Goal: Find specific page/section

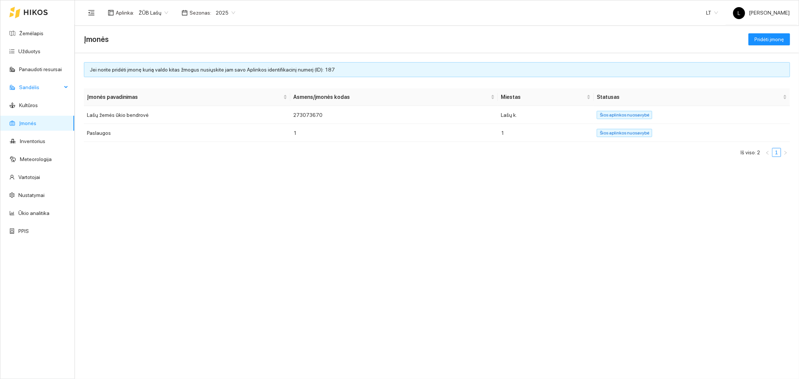
click at [42, 94] on span "Sandėlis" at bounding box center [40, 87] width 43 height 15
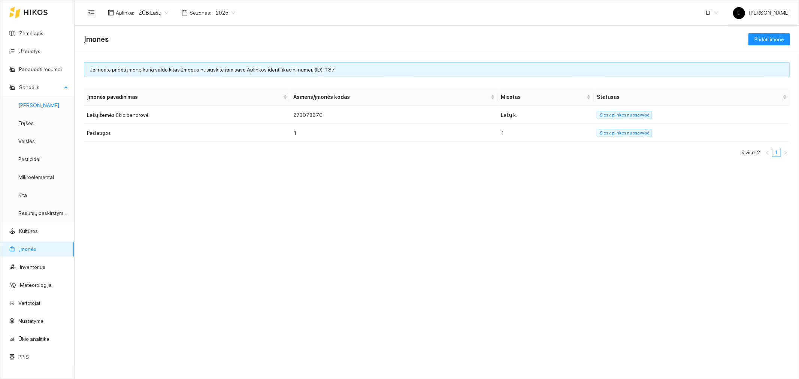
click at [40, 103] on link "[PERSON_NAME]" at bounding box center [38, 105] width 41 height 6
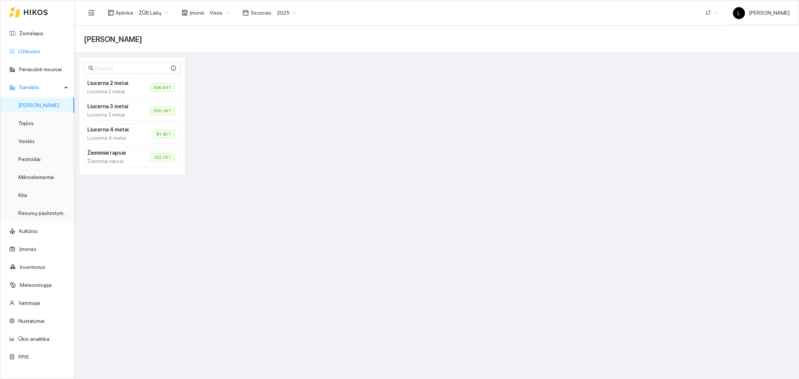
click at [40, 53] on link "Užduotys" at bounding box center [29, 51] width 22 height 6
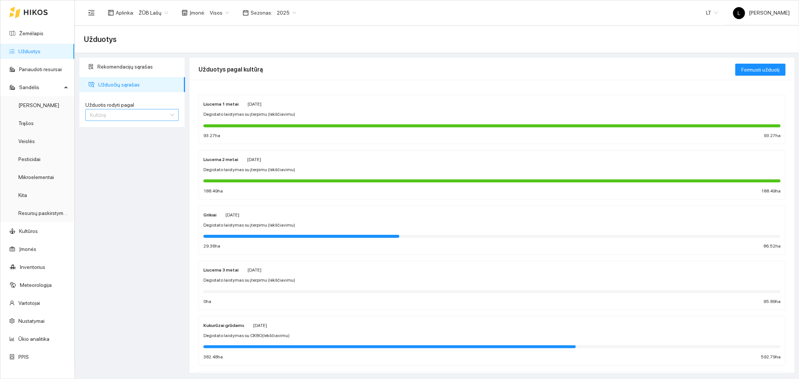
click at [128, 113] on span "Kultūrą" at bounding box center [132, 114] width 84 height 11
click at [121, 129] on div "Užduotį" at bounding box center [132, 129] width 84 height 8
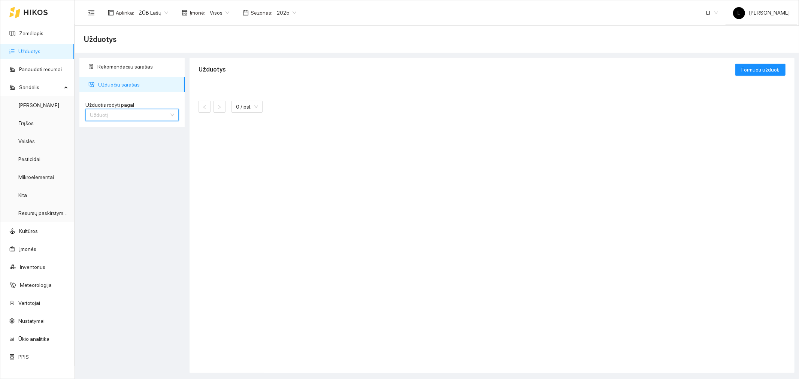
click at [115, 111] on span "Užduotį" at bounding box center [132, 114] width 84 height 11
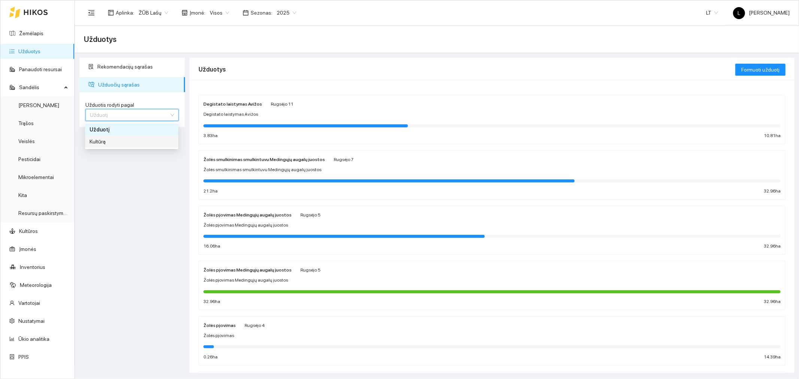
click at [111, 143] on div "Kultūrą" at bounding box center [132, 141] width 84 height 8
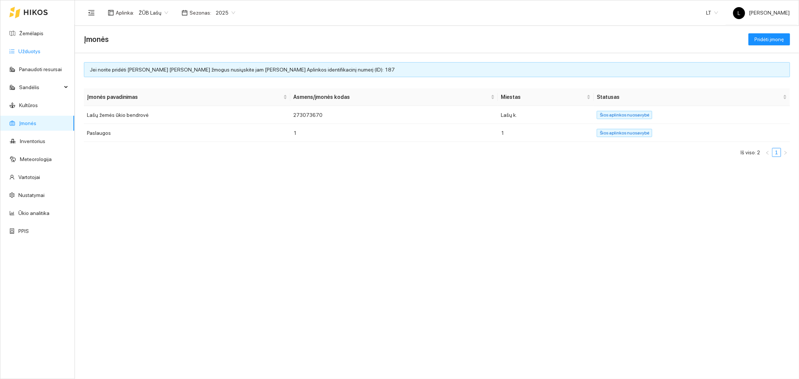
click at [35, 49] on link "Užduotys" at bounding box center [29, 51] width 22 height 6
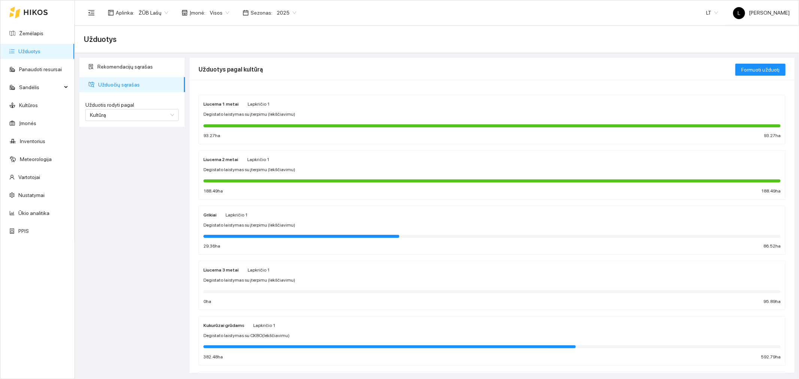
click at [275, 121] on div "Liucerna 1 metai Lapkričio 1 Degistato laistymas su įterpimu (lėkščiavimu) 93.2…" at bounding box center [491, 120] width 577 height 40
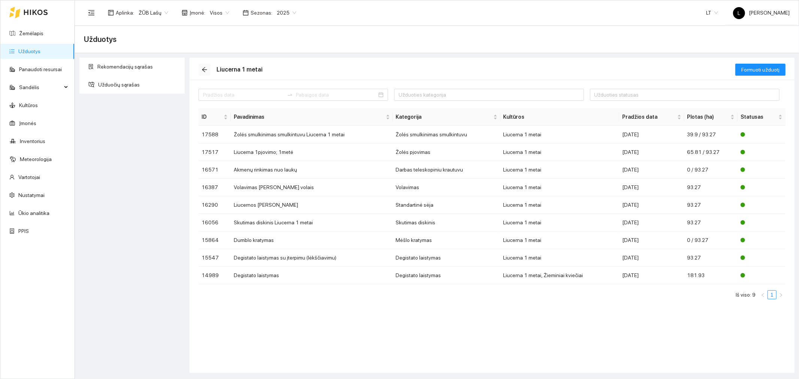
click at [205, 69] on icon "arrow-left" at bounding box center [204, 69] width 5 height 5
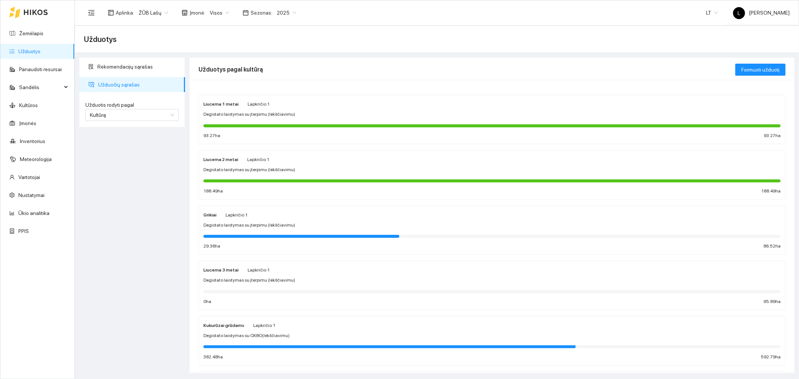
click at [323, 164] on div "Liucerna 2 metai Lapkričio 1 Degistato laistymas su įterpimu (lėkščiavimu) 188.…" at bounding box center [491, 175] width 577 height 40
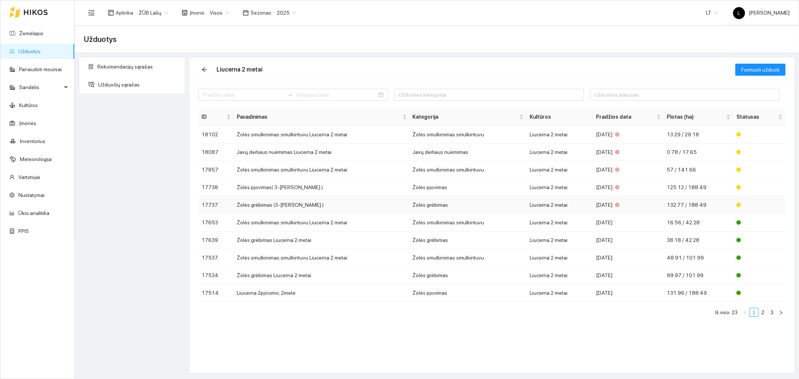
click at [433, 205] on td "Žolės grėbimas" at bounding box center [468, 205] width 117 height 18
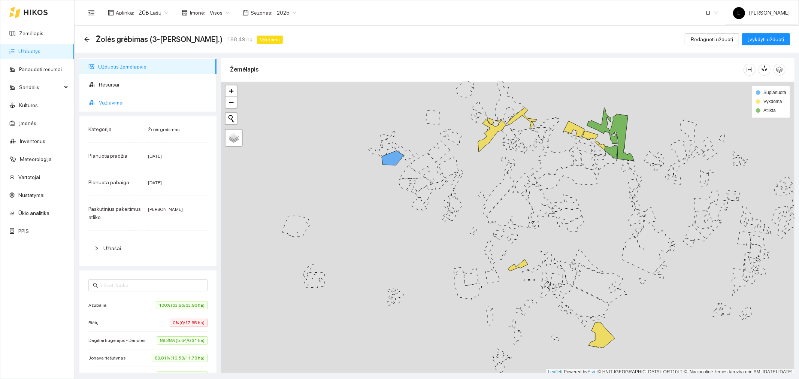
click at [120, 103] on span "Važiavimai" at bounding box center [155, 102] width 112 height 15
